Goal: Task Accomplishment & Management: Complete application form

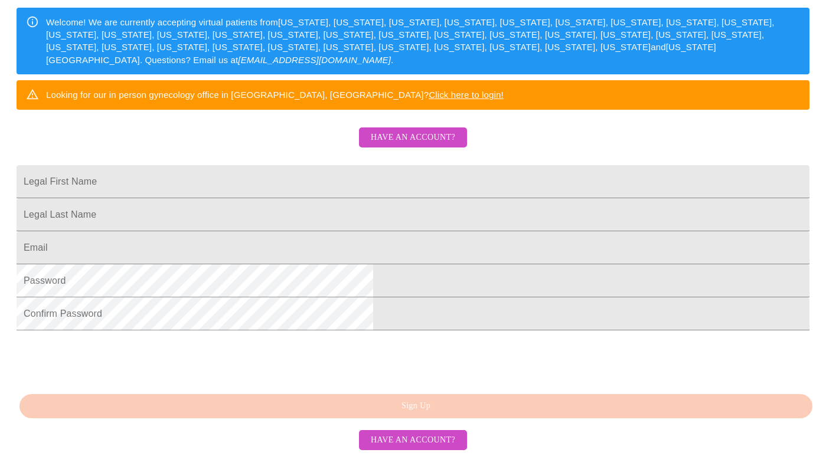
scroll to position [285, 0]
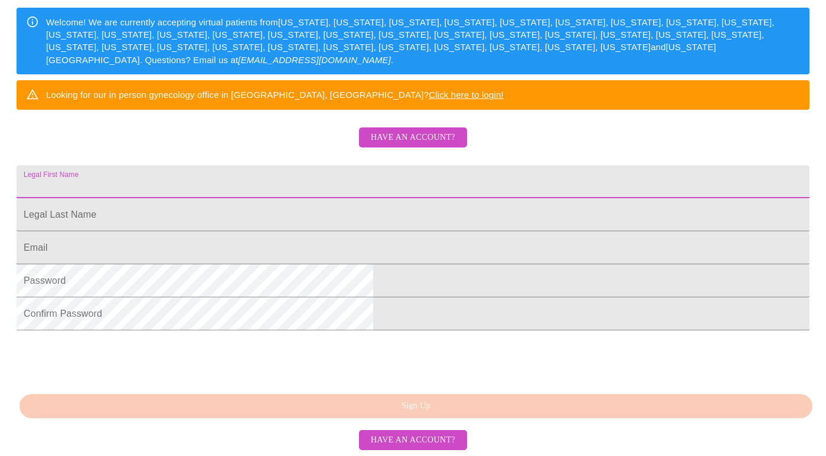
click at [408, 165] on input "Legal First Name" at bounding box center [413, 181] width 793 height 33
click at [413, 165] on input "Legal First Name" at bounding box center [413, 181] width 793 height 33
type input "Eva"
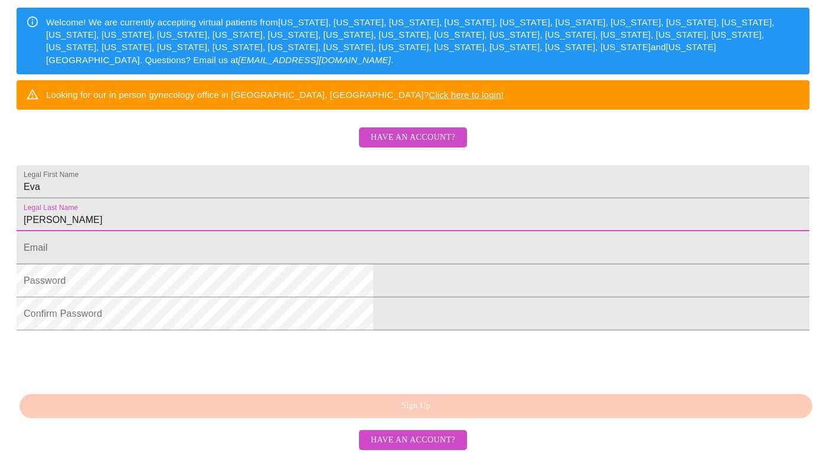
type input "[PERSON_NAME]"
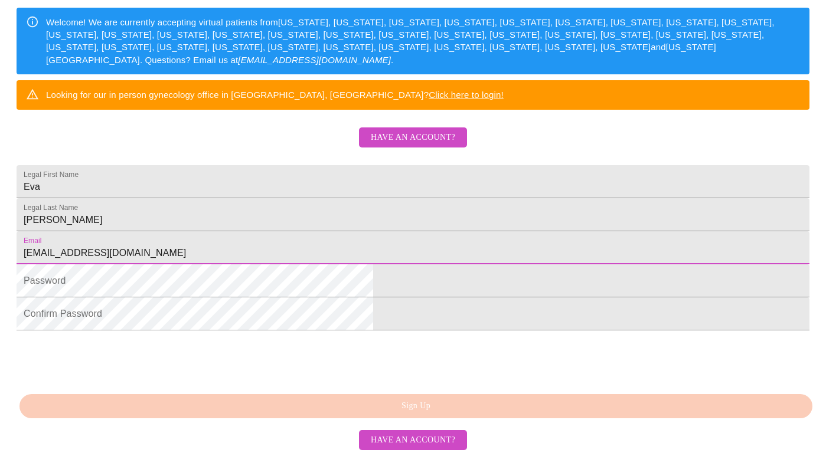
type input "[EMAIL_ADDRESS][DOMAIN_NAME]"
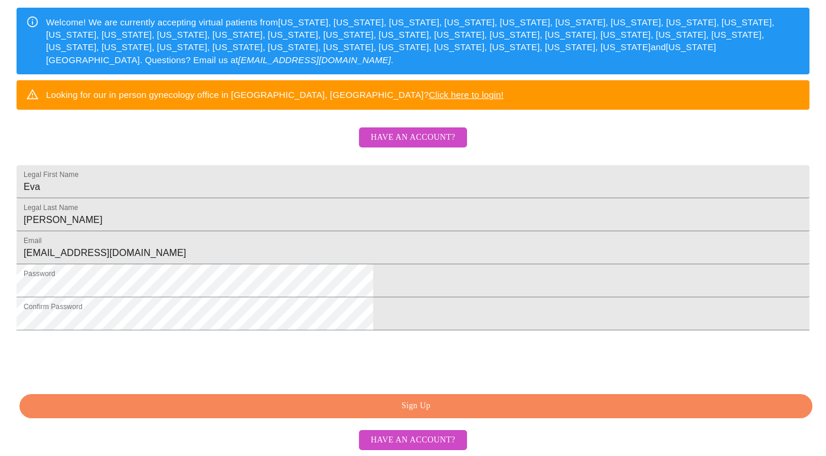
click at [401, 408] on span "Sign Up" at bounding box center [416, 406] width 766 height 15
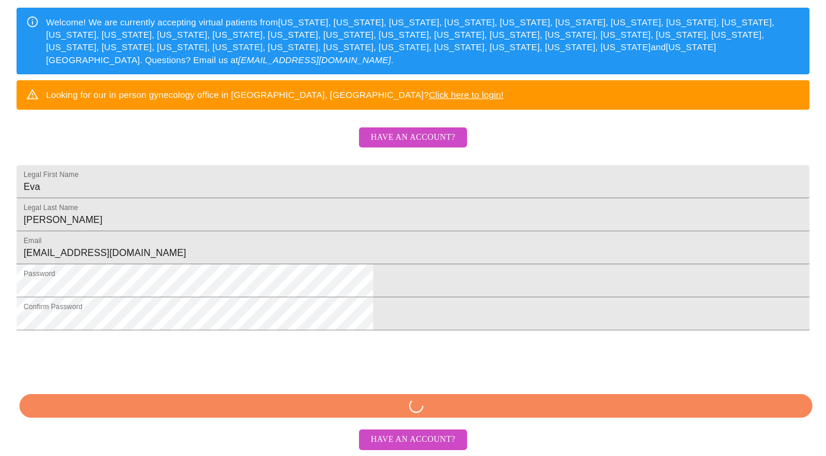
scroll to position [285, 0]
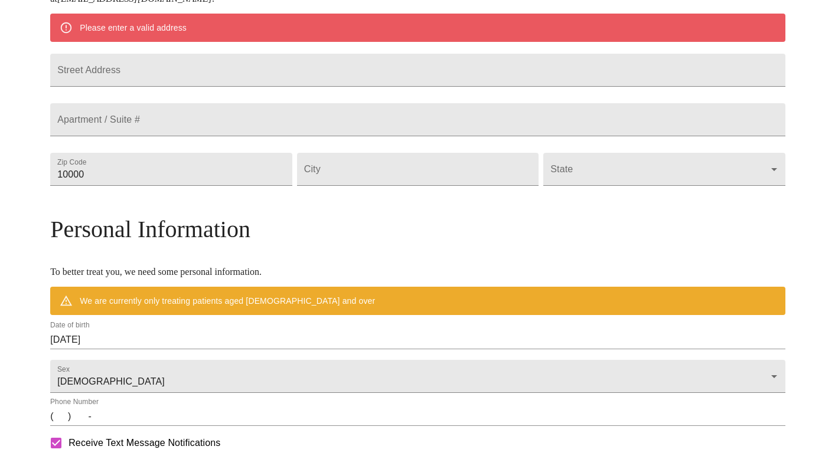
scroll to position [238, 0]
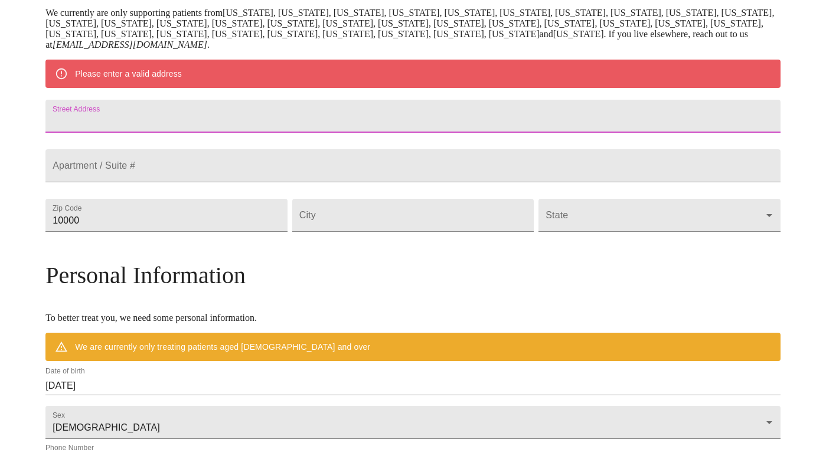
click at [225, 127] on input "Street Address" at bounding box center [412, 116] width 735 height 33
type input "[STREET_ADDRESS]"
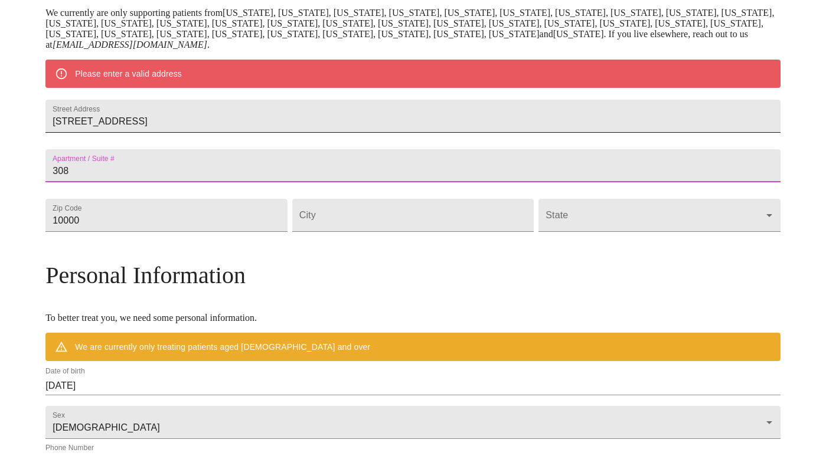
type input "308"
type input "37917"
click at [447, 232] on input "Street Address" at bounding box center [413, 215] width 242 height 33
type input "[GEOGRAPHIC_DATA]"
click at [598, 247] on body "MyMenopauseRx Welcome to MyMenopauseRx Since it's your first time here, you'll …" at bounding box center [413, 231] width 816 height 931
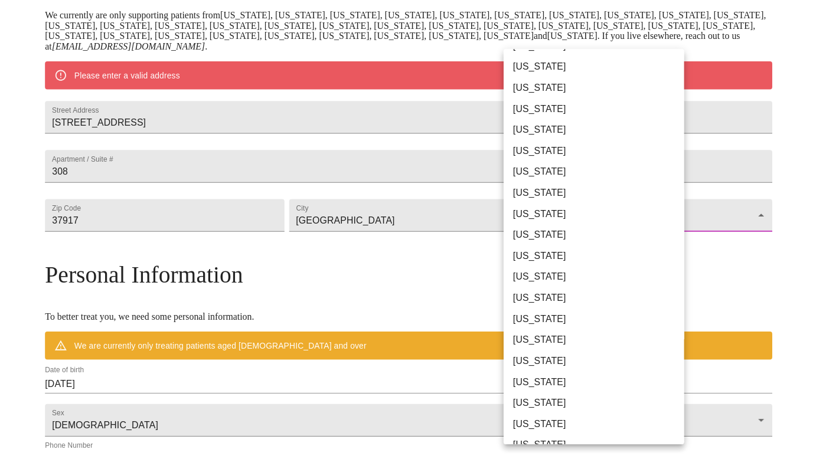
scroll to position [586, 0]
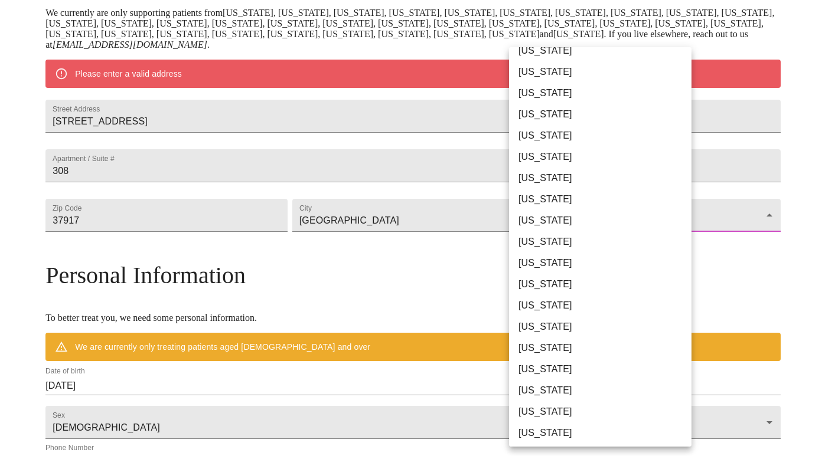
click at [601, 352] on li "[US_STATE]" at bounding box center [604, 348] width 191 height 21
type input "[US_STATE]"
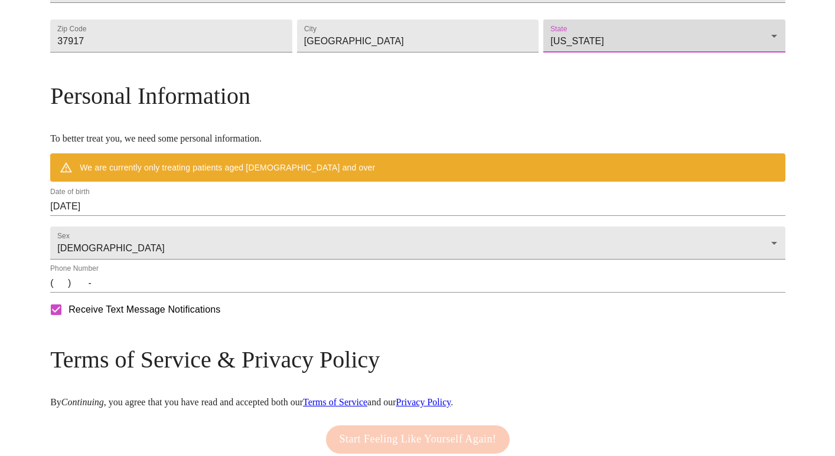
scroll to position [420, 0]
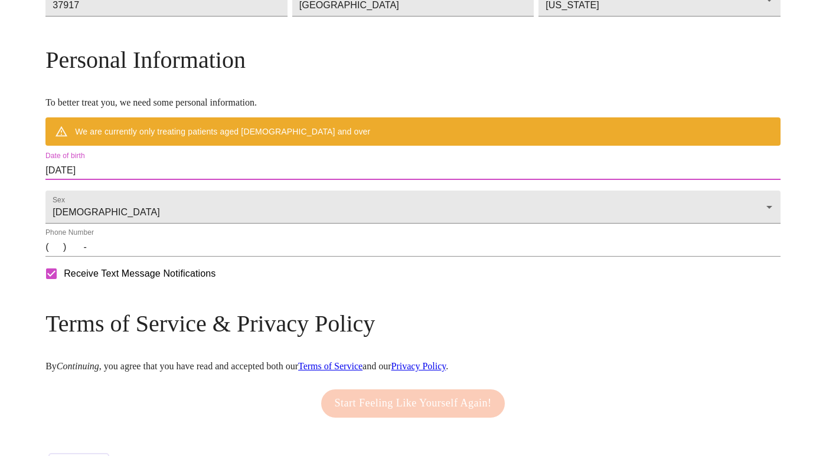
click at [159, 180] on input "[DATE]" at bounding box center [412, 170] width 735 height 19
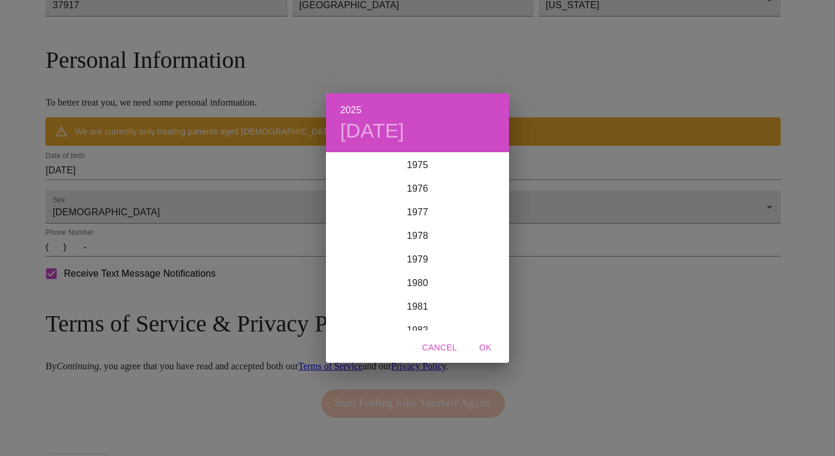
scroll to position [1801, 0]
click at [406, 319] on div "1982" at bounding box center [417, 324] width 183 height 24
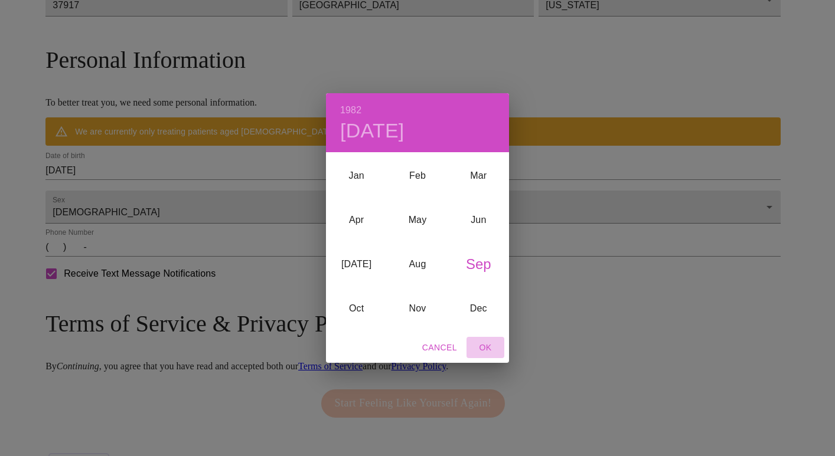
click at [490, 345] on span "OK" at bounding box center [485, 348] width 28 height 15
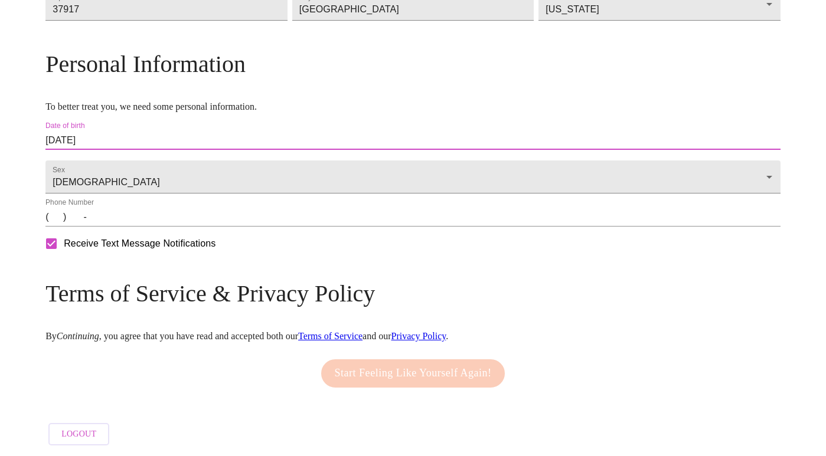
click at [159, 150] on input "[DATE]" at bounding box center [412, 140] width 735 height 19
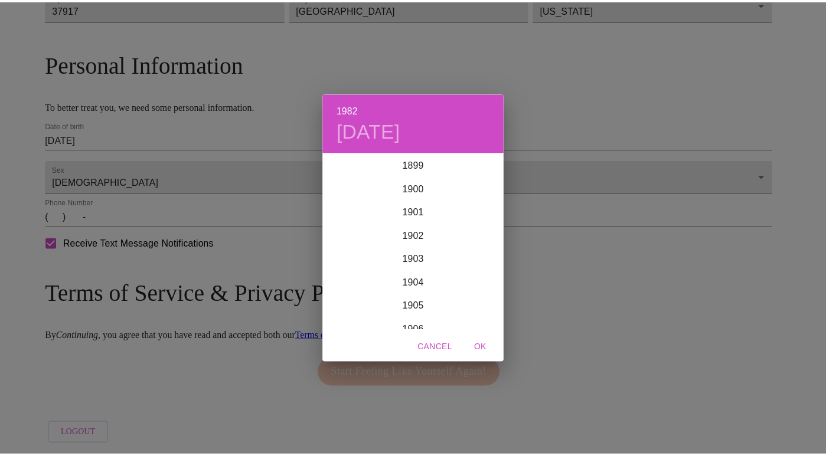
scroll to position [1889, 0]
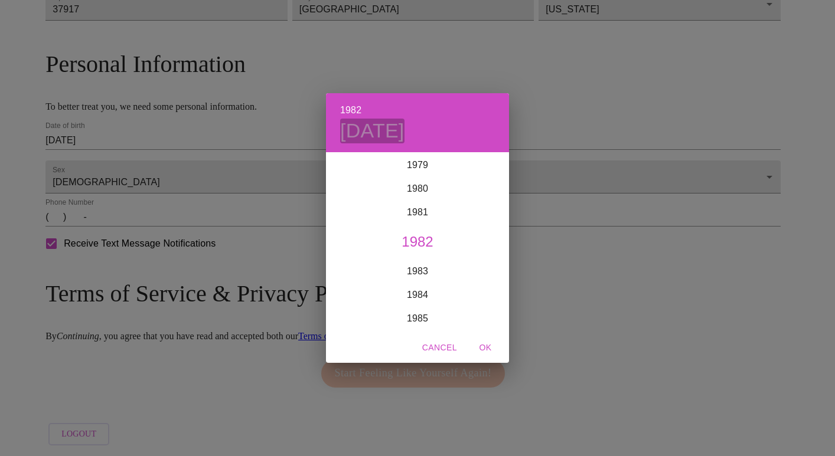
click at [400, 126] on h4 "[DATE]" at bounding box center [372, 131] width 64 height 25
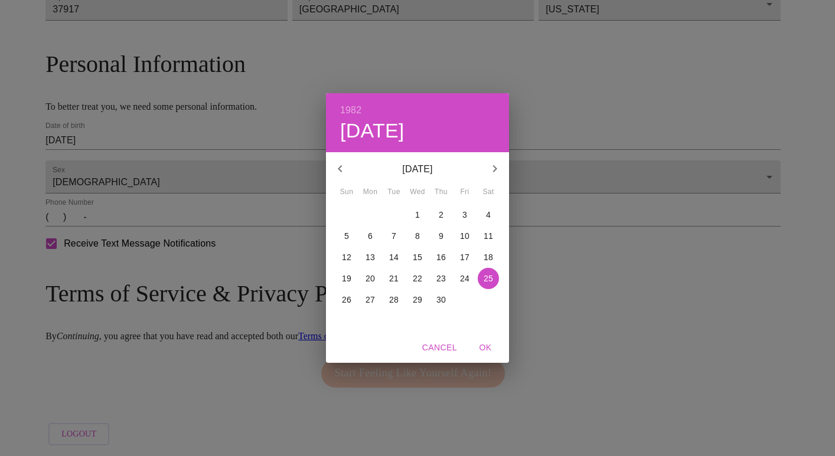
click at [414, 276] on p "22" at bounding box center [417, 279] width 9 height 12
click at [476, 346] on span "OK" at bounding box center [485, 348] width 28 height 15
type input "[DATE]"
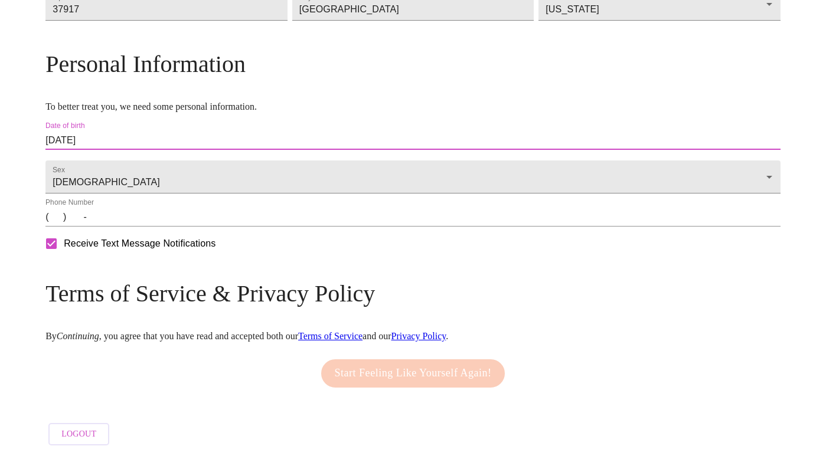
click at [143, 227] on input "(   )    -" at bounding box center [412, 217] width 735 height 19
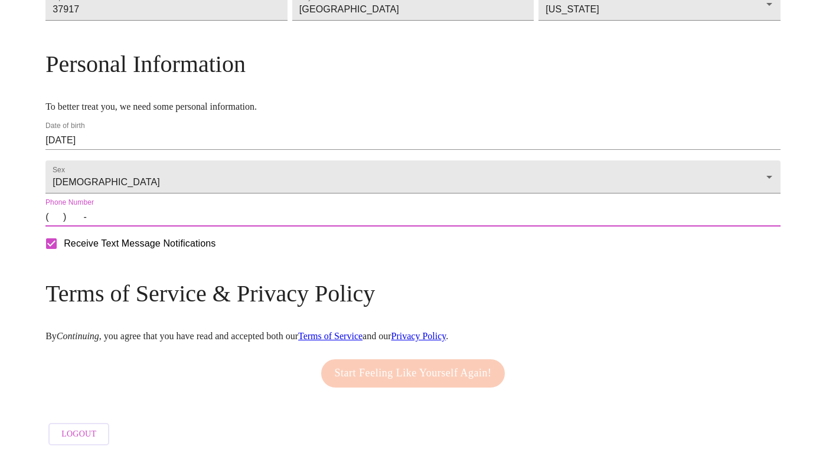
type input "[PHONE_NUMBER]"
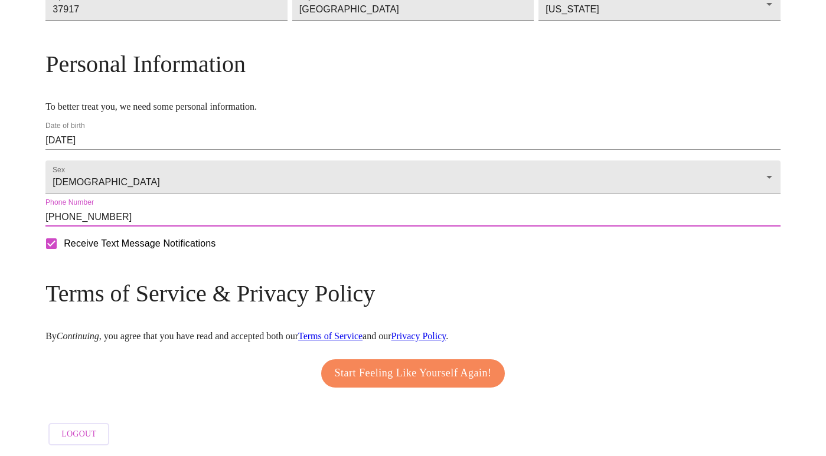
click at [64, 256] on input "Receive Text Message Notifications" at bounding box center [51, 243] width 25 height 25
checkbox input "false"
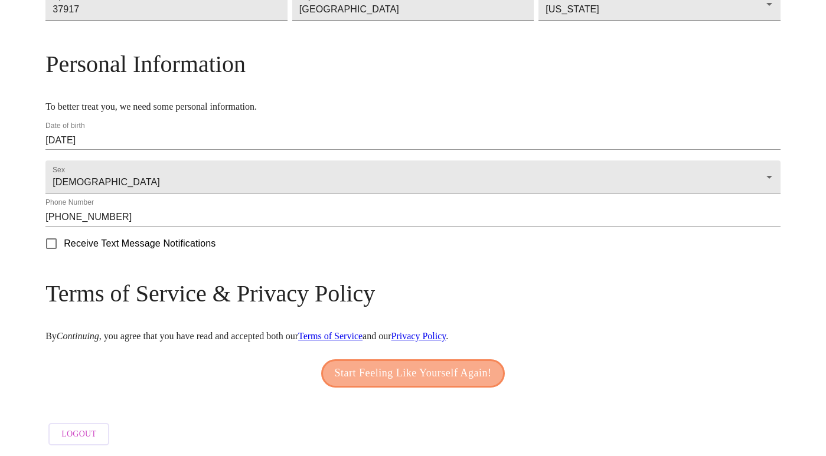
click at [472, 383] on span "Start Feeling Like Yourself Again!" at bounding box center [413, 373] width 157 height 19
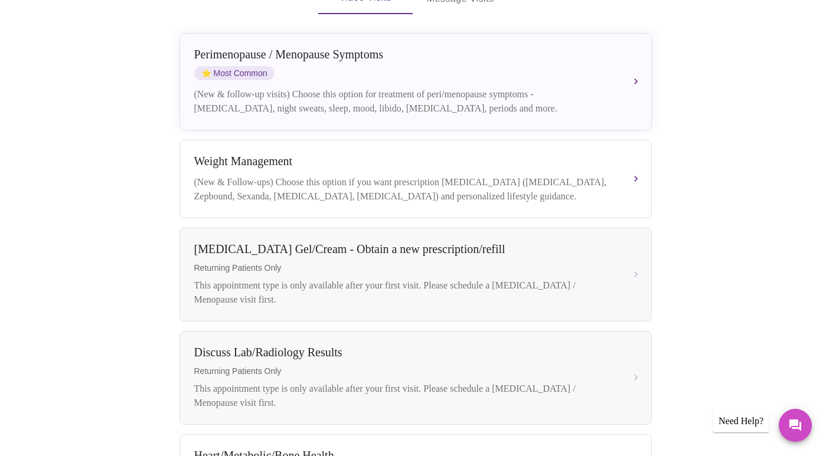
scroll to position [201, 0]
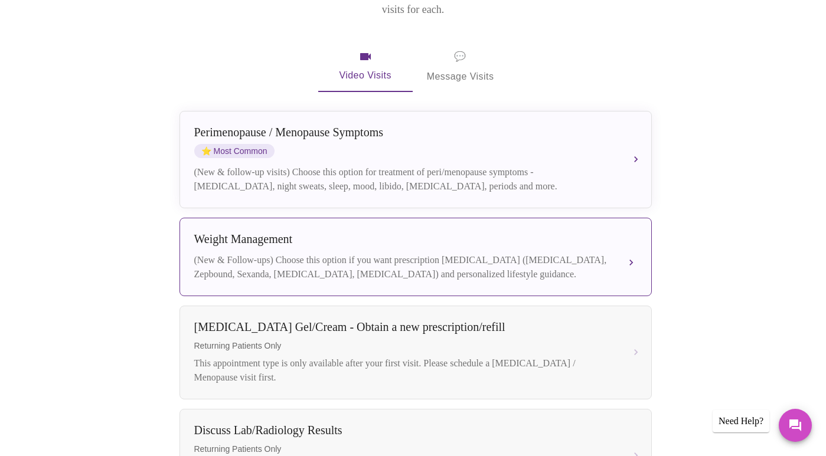
click at [380, 233] on div "Weight Management" at bounding box center [403, 240] width 419 height 14
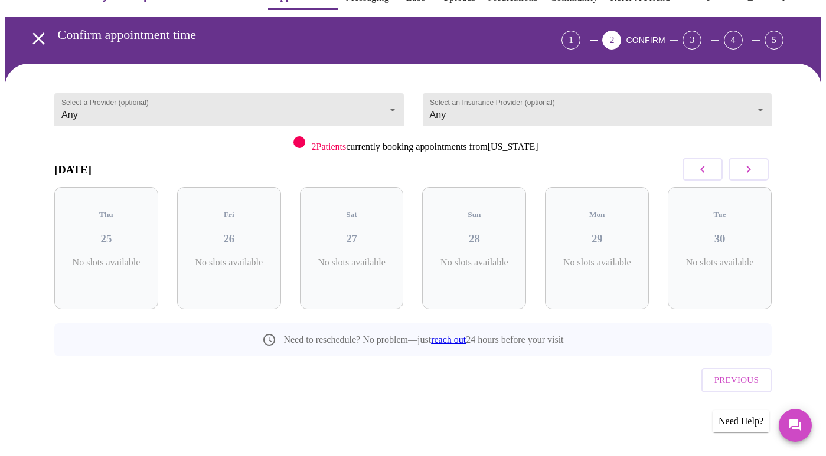
scroll to position [8, 0]
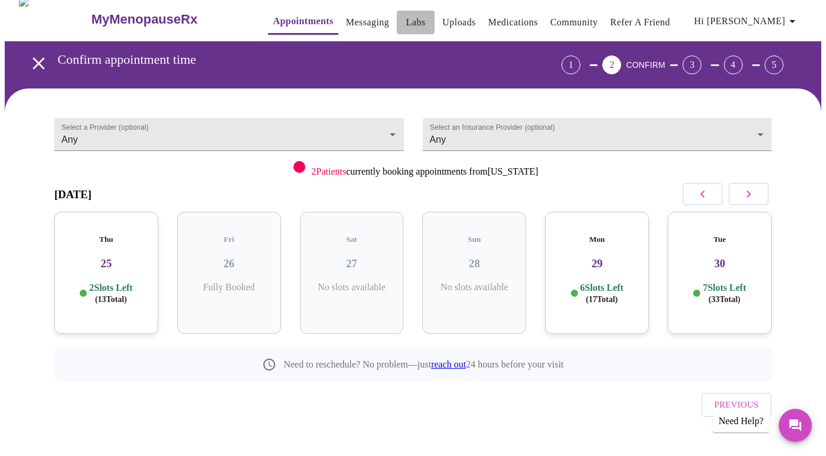
click at [406, 17] on link "Labs" at bounding box center [415, 22] width 19 height 17
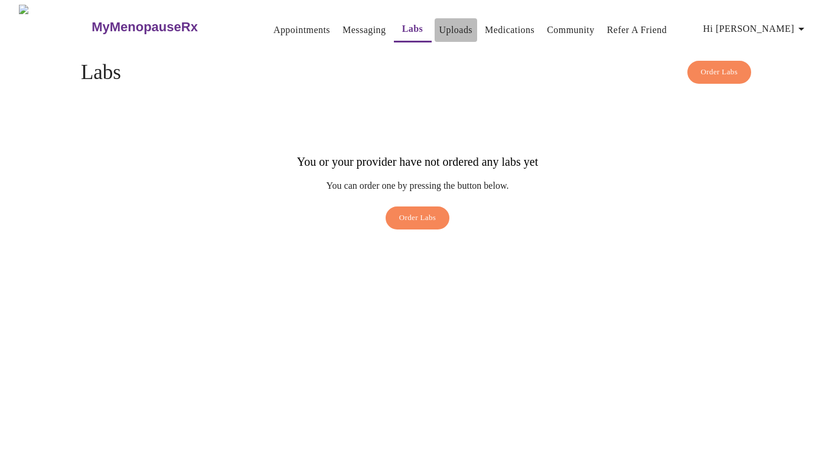
click at [439, 29] on link "Uploads" at bounding box center [456, 30] width 34 height 17
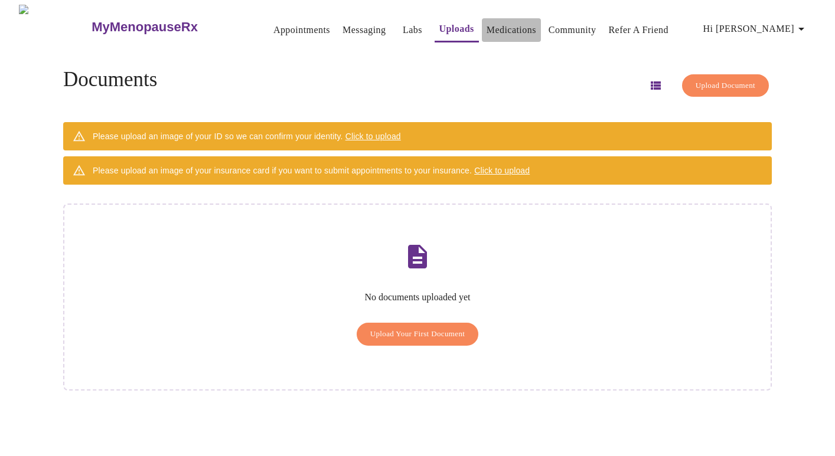
click at [486, 28] on link "Medications" at bounding box center [511, 30] width 50 height 17
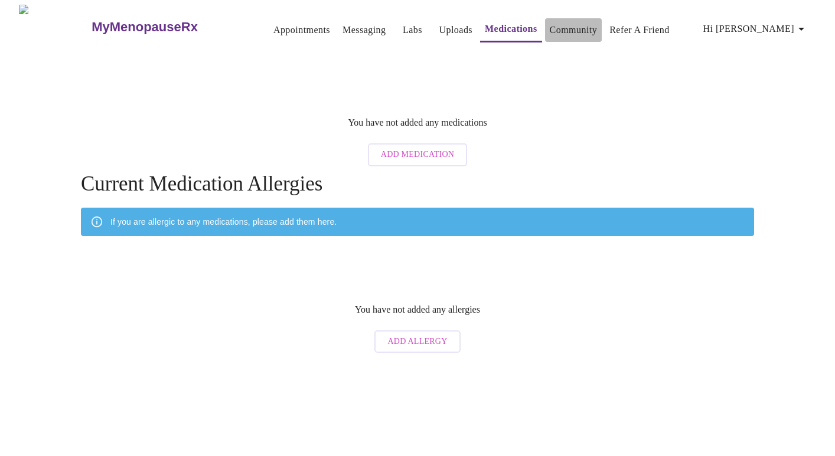
click at [561, 23] on link "Community" at bounding box center [574, 30] width 48 height 17
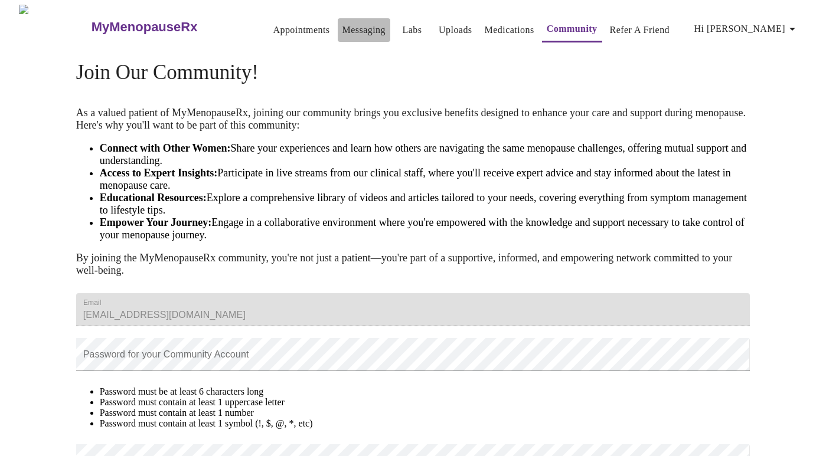
click at [342, 27] on link "Messaging" at bounding box center [363, 30] width 43 height 17
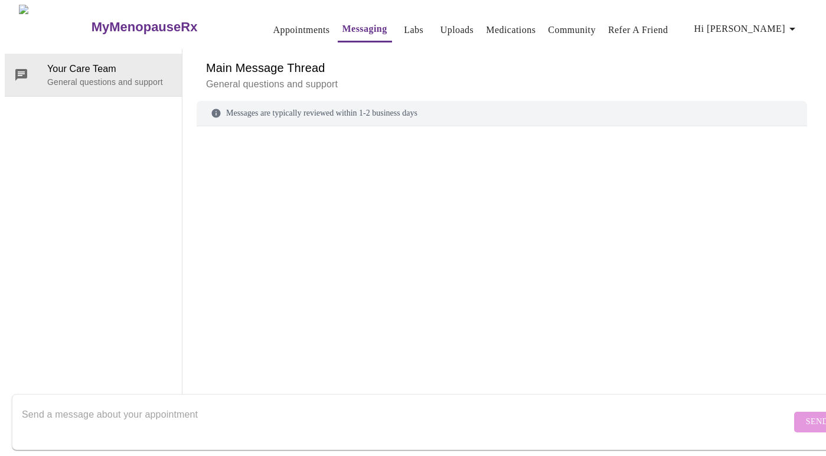
scroll to position [44, 0]
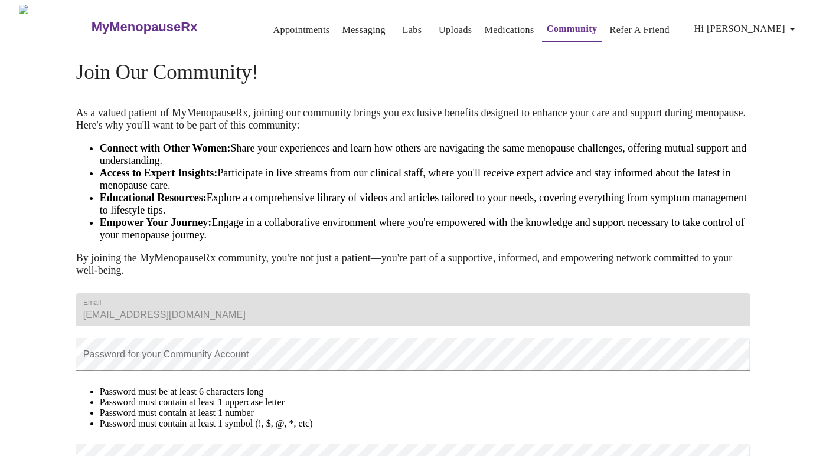
click at [283, 23] on link "Appointments" at bounding box center [301, 30] width 57 height 17
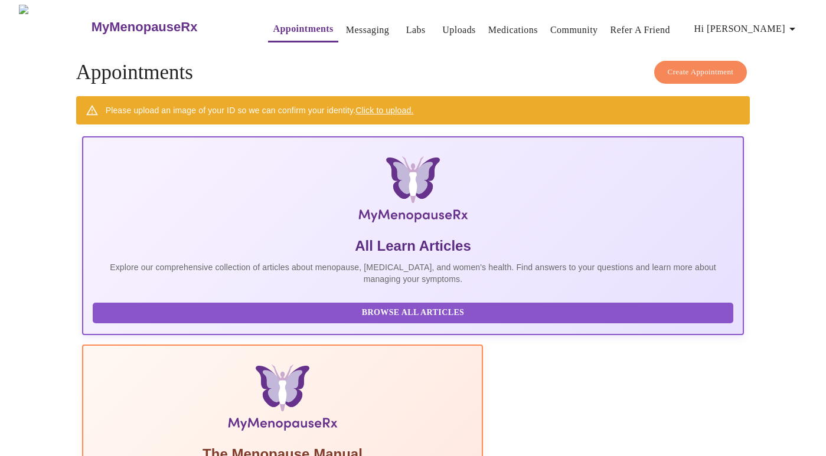
click at [779, 21] on span "Hi [PERSON_NAME]" at bounding box center [746, 29] width 105 height 17
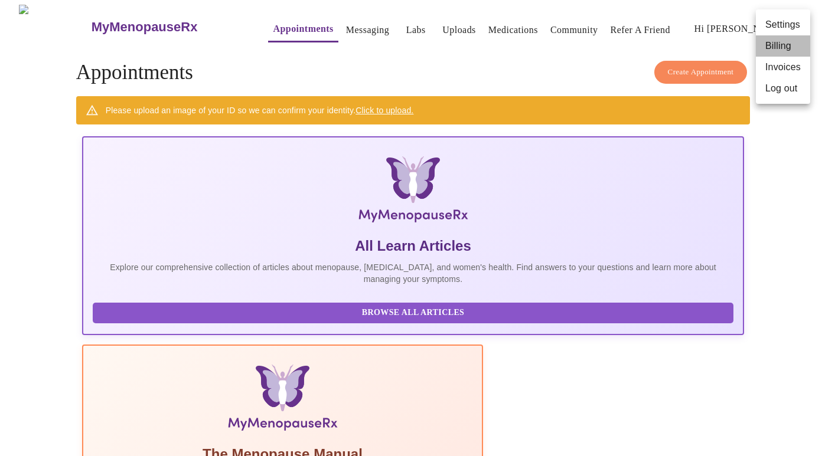
click at [773, 47] on li "Billing" at bounding box center [783, 45] width 54 height 21
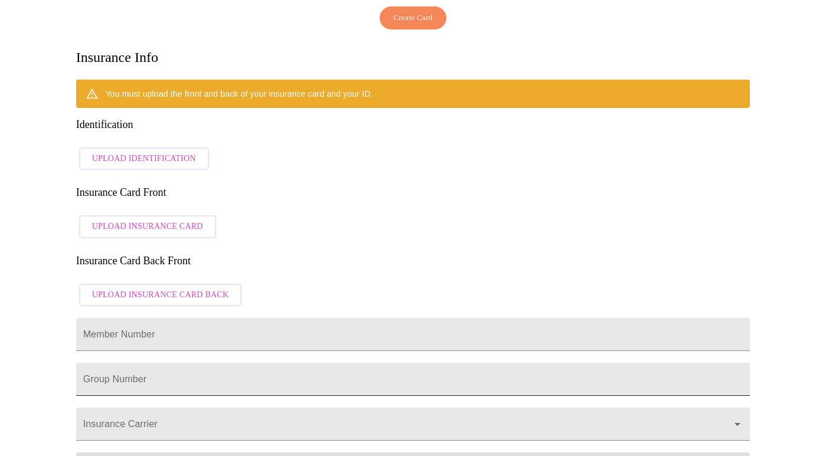
scroll to position [203, 0]
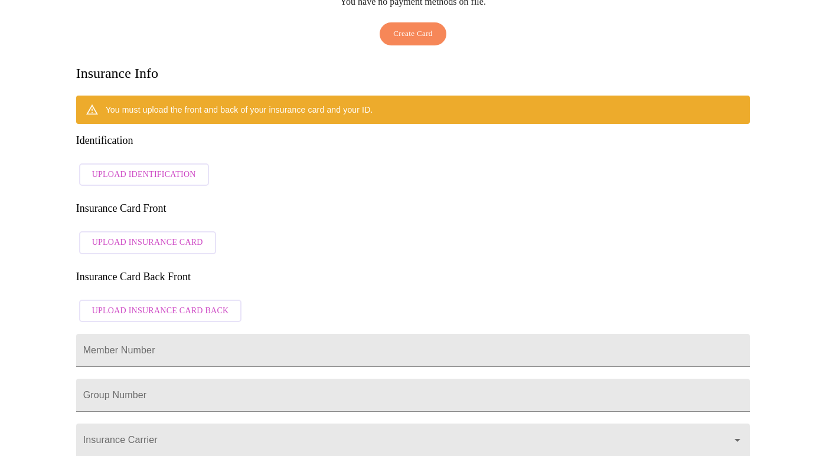
click at [148, 168] on span "Upload Identification" at bounding box center [144, 175] width 104 height 15
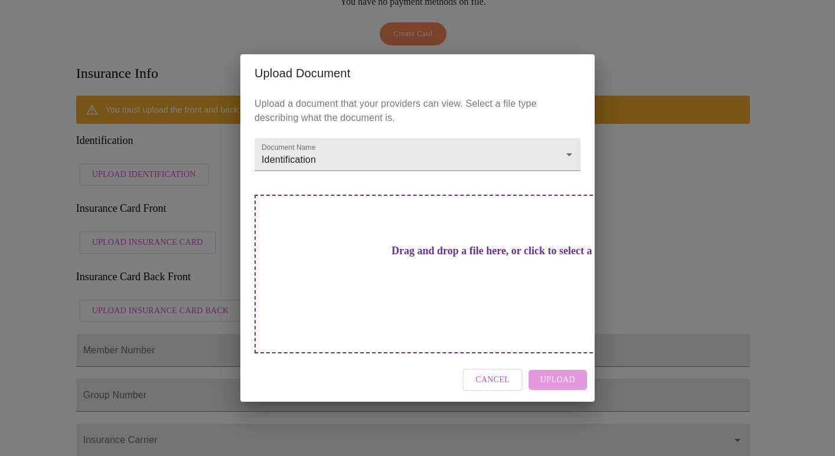
click at [504, 373] on span "Cancel" at bounding box center [492, 380] width 34 height 15
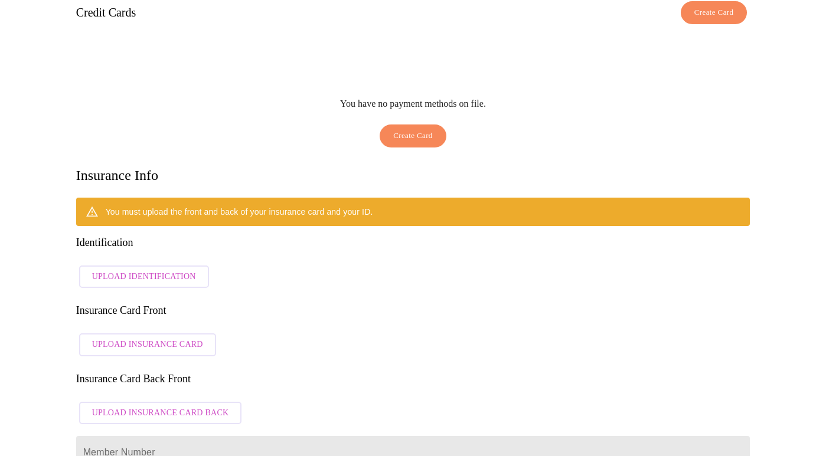
scroll to position [0, 0]
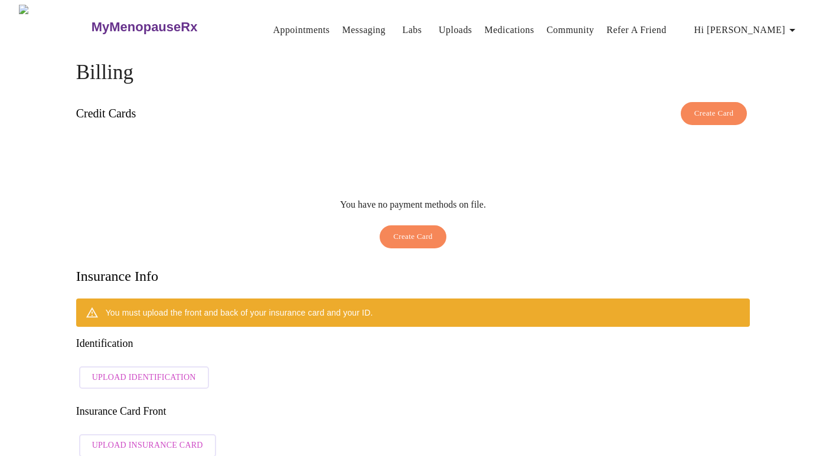
click at [778, 26] on span "Hi [PERSON_NAME]" at bounding box center [746, 30] width 105 height 17
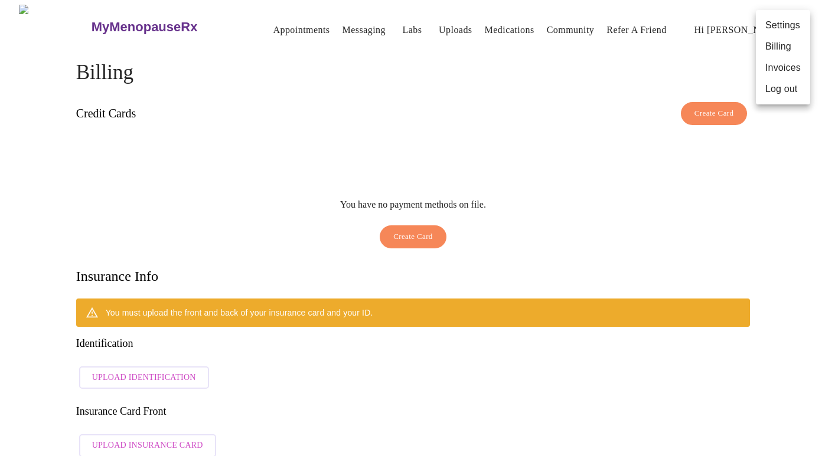
click at [777, 73] on li "Invoices" at bounding box center [783, 67] width 54 height 21
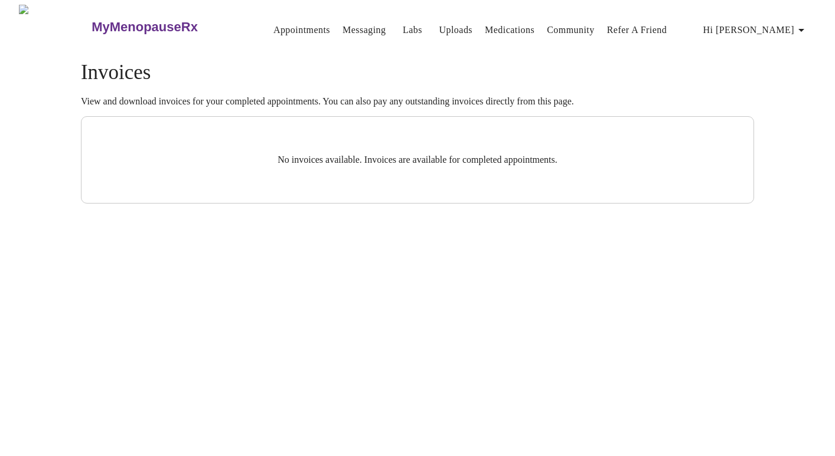
click at [799, 26] on icon "button" at bounding box center [801, 30] width 14 height 14
click at [776, 13] on ul "Settings Billing Invoices Log out" at bounding box center [791, 57] width 54 height 94
click at [589, 22] on div at bounding box center [417, 228] width 835 height 456
click at [573, 26] on body "MyMenopauseRx Appointments Messaging Labs Uploads Medications Community Refer a…" at bounding box center [417, 104] width 825 height 199
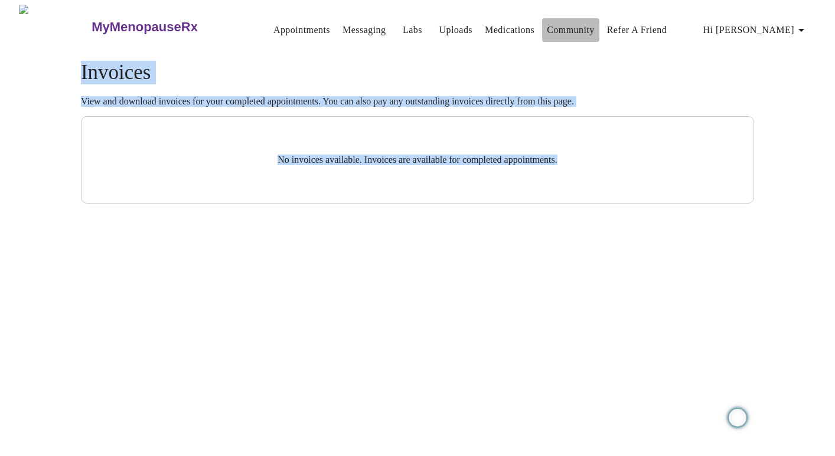
click at [573, 26] on link "Community" at bounding box center [571, 30] width 48 height 17
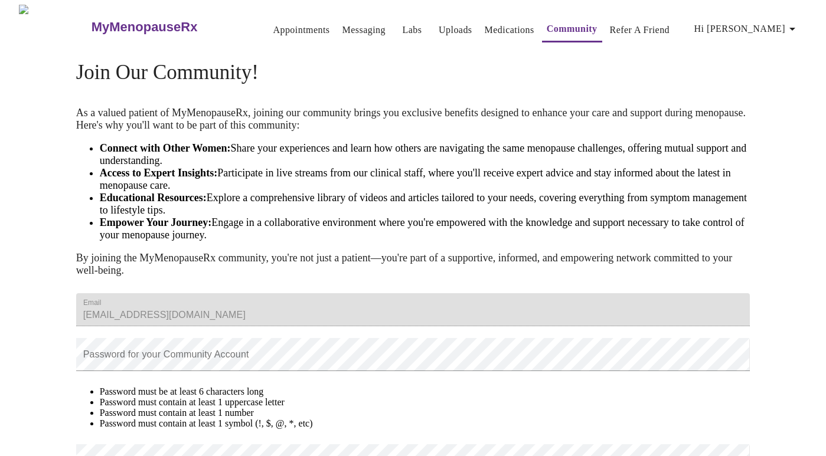
click at [345, 22] on link "Messaging" at bounding box center [363, 30] width 43 height 17
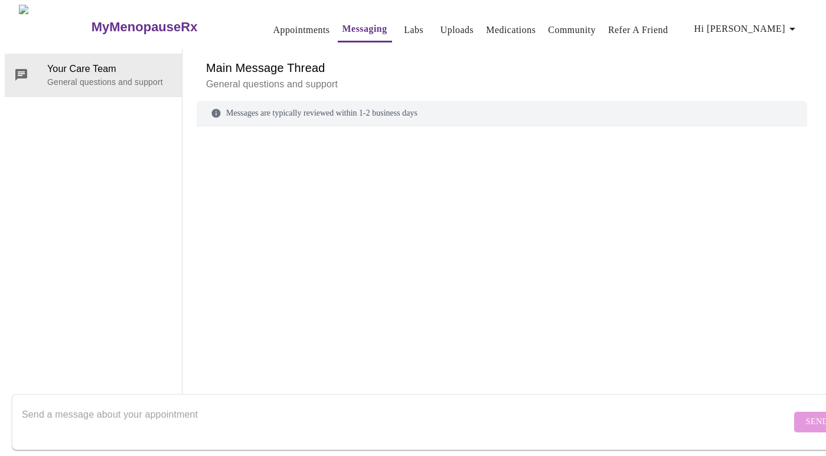
click at [404, 27] on link "Labs" at bounding box center [413, 30] width 19 height 17
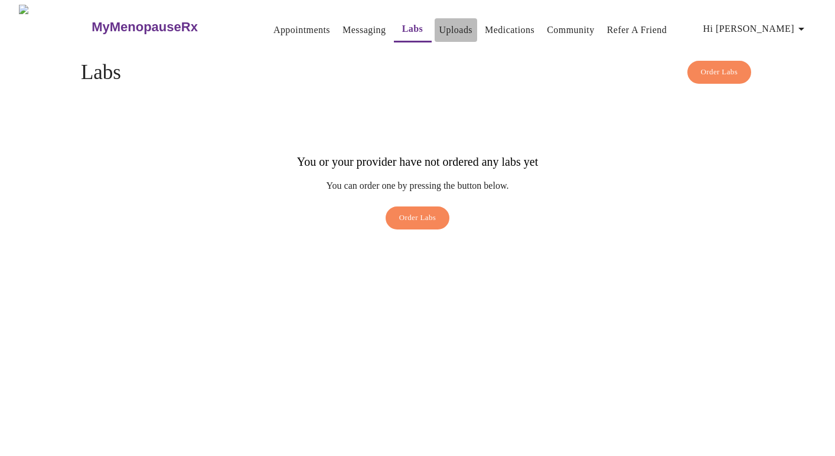
click at [439, 24] on link "Uploads" at bounding box center [456, 30] width 34 height 17
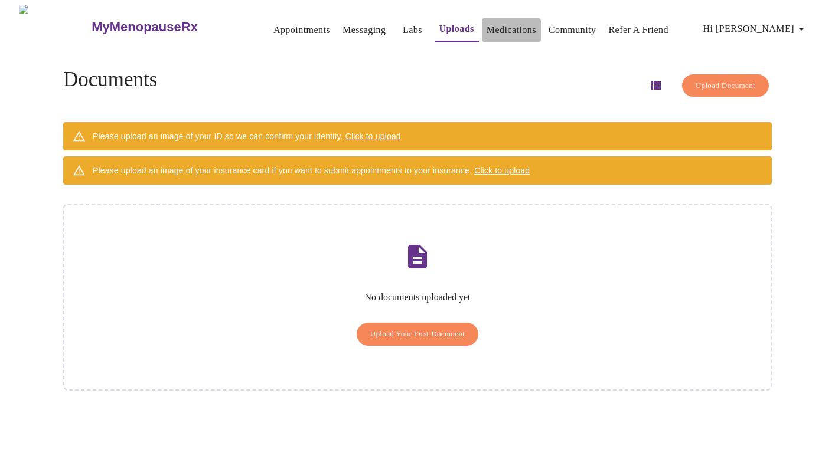
click at [504, 28] on link "Medications" at bounding box center [511, 30] width 50 height 17
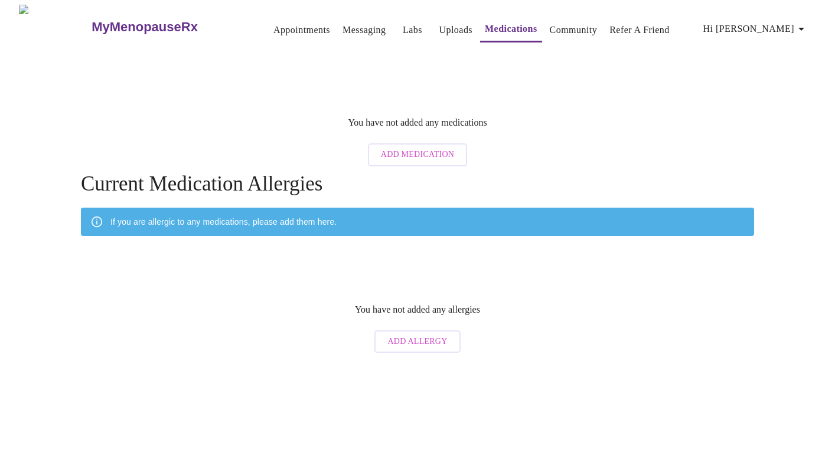
click at [145, 19] on h3 "MyMenopauseRx" at bounding box center [144, 26] width 106 height 15
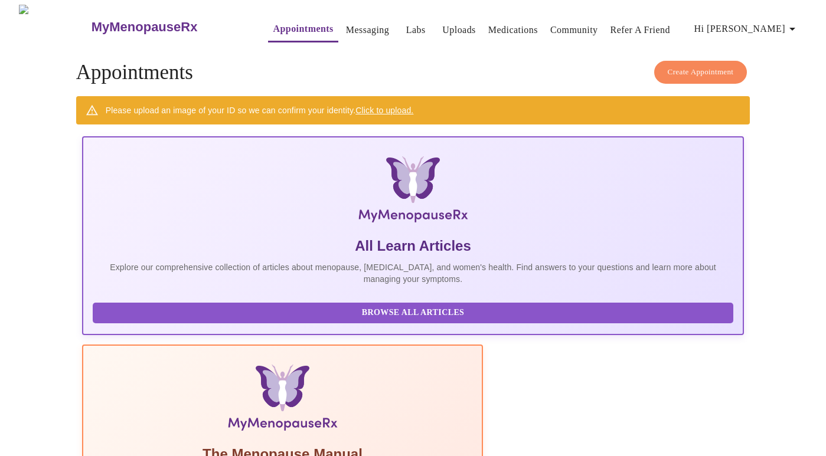
click at [777, 27] on span "Hi [PERSON_NAME]" at bounding box center [746, 29] width 105 height 17
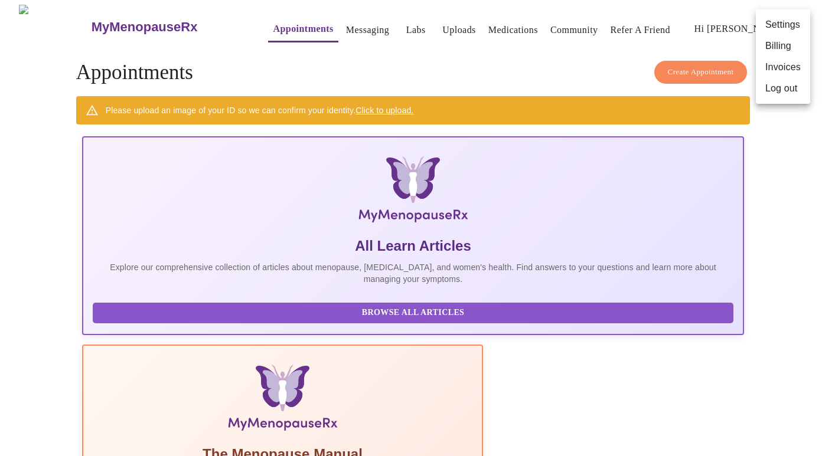
click at [704, 66] on div at bounding box center [417, 228] width 835 height 456
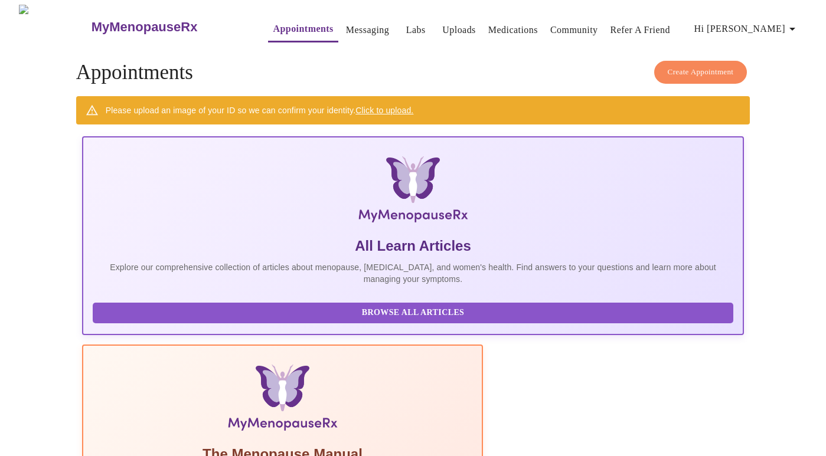
click at [704, 66] on span "Create Appointment" at bounding box center [701, 73] width 66 height 14
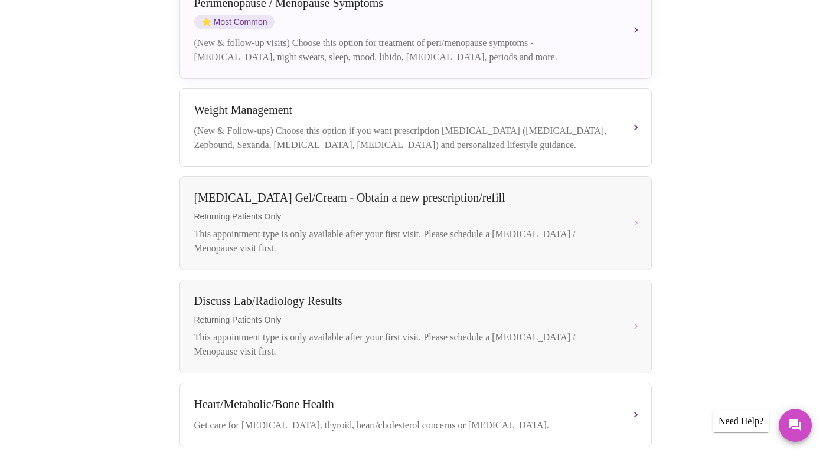
scroll to position [197, 0]
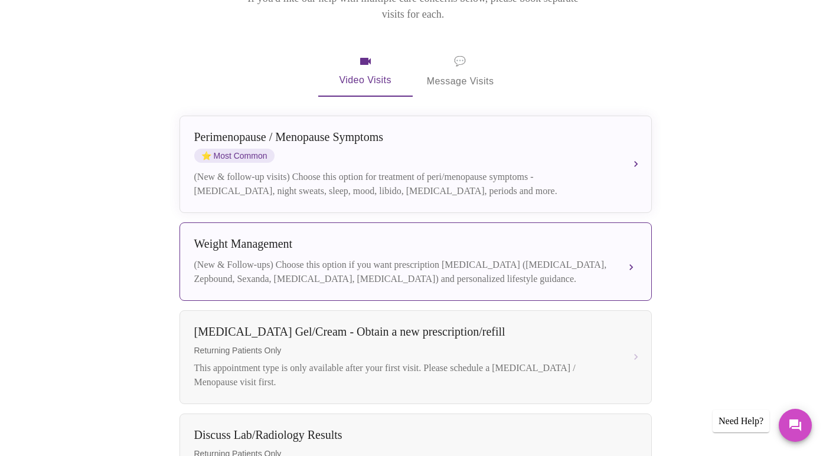
click at [309, 258] on div "(New & Follow-ups) Choose this option if you want prescription [MEDICAL_DATA] (…" at bounding box center [403, 272] width 419 height 28
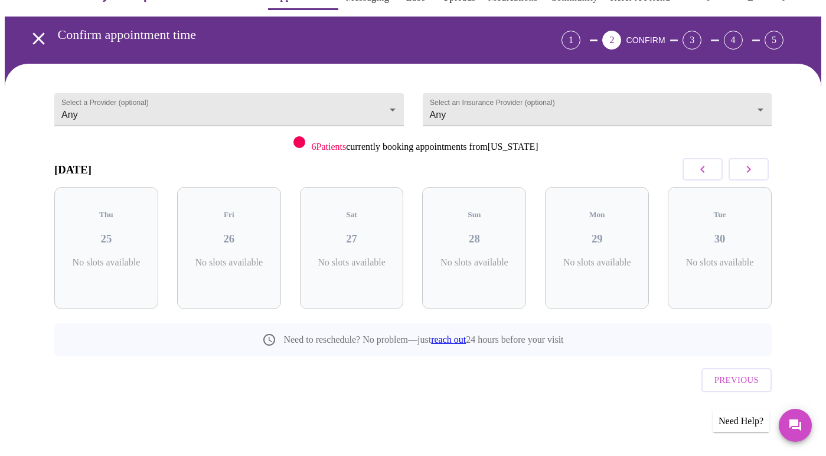
scroll to position [8, 0]
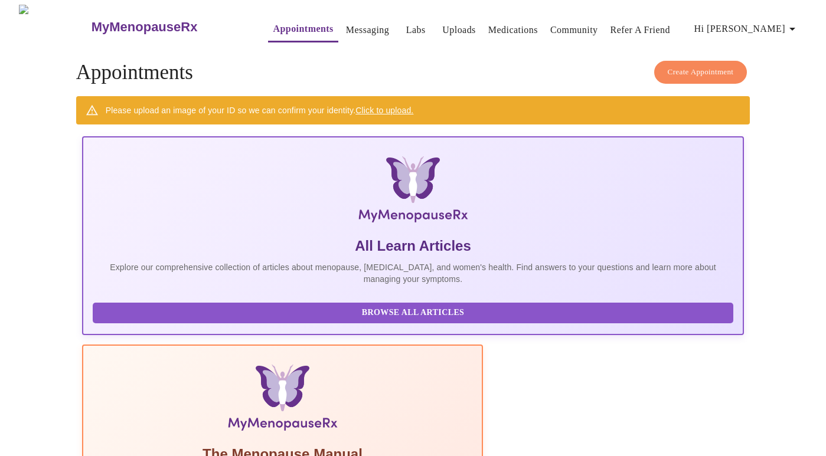
click at [718, 75] on button "Create Appointment" at bounding box center [700, 72] width 93 height 23
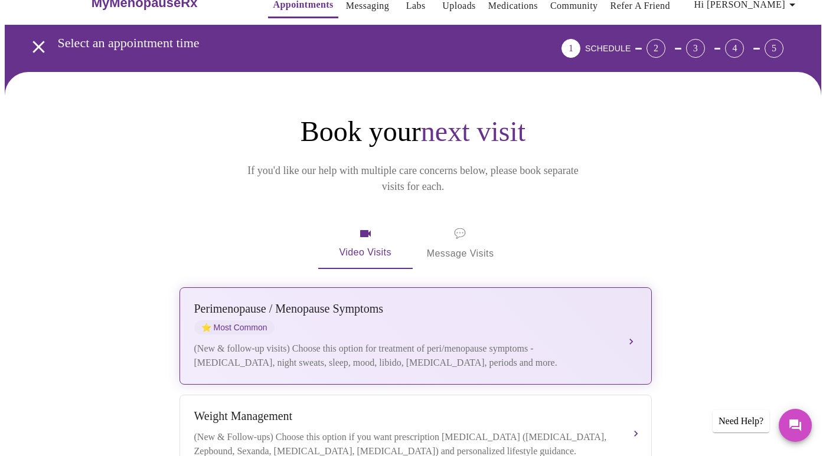
scroll to position [126, 0]
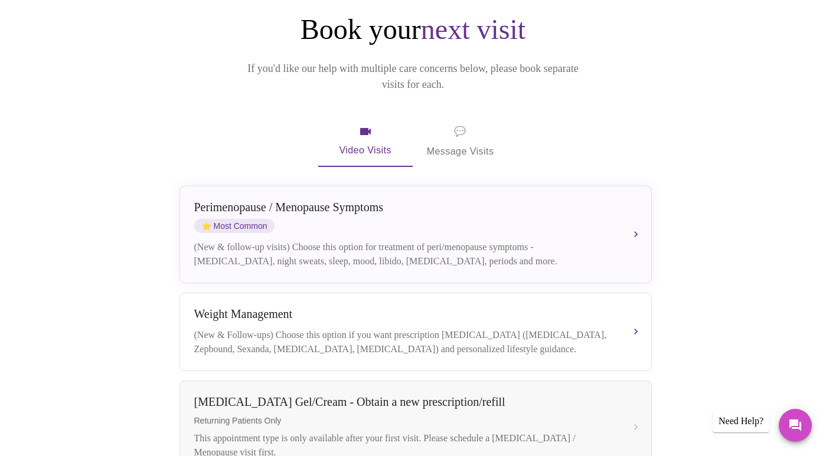
click at [463, 123] on span "💬" at bounding box center [460, 131] width 12 height 17
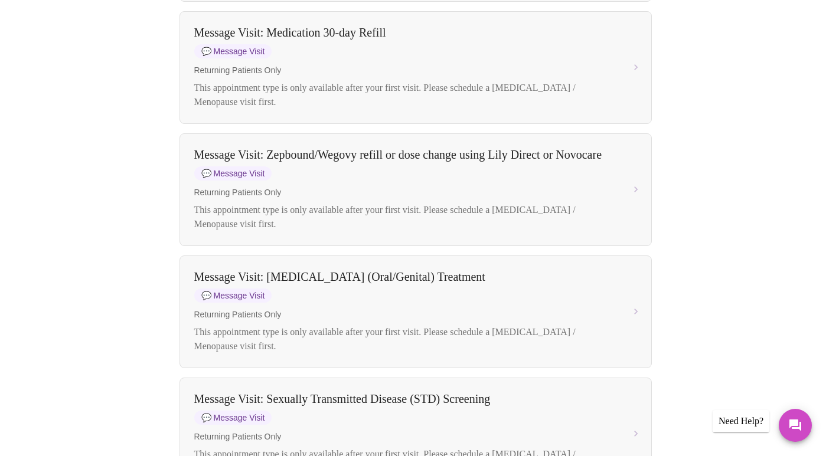
scroll to position [1394, 0]
